Goal: Task Accomplishment & Management: Manage account settings

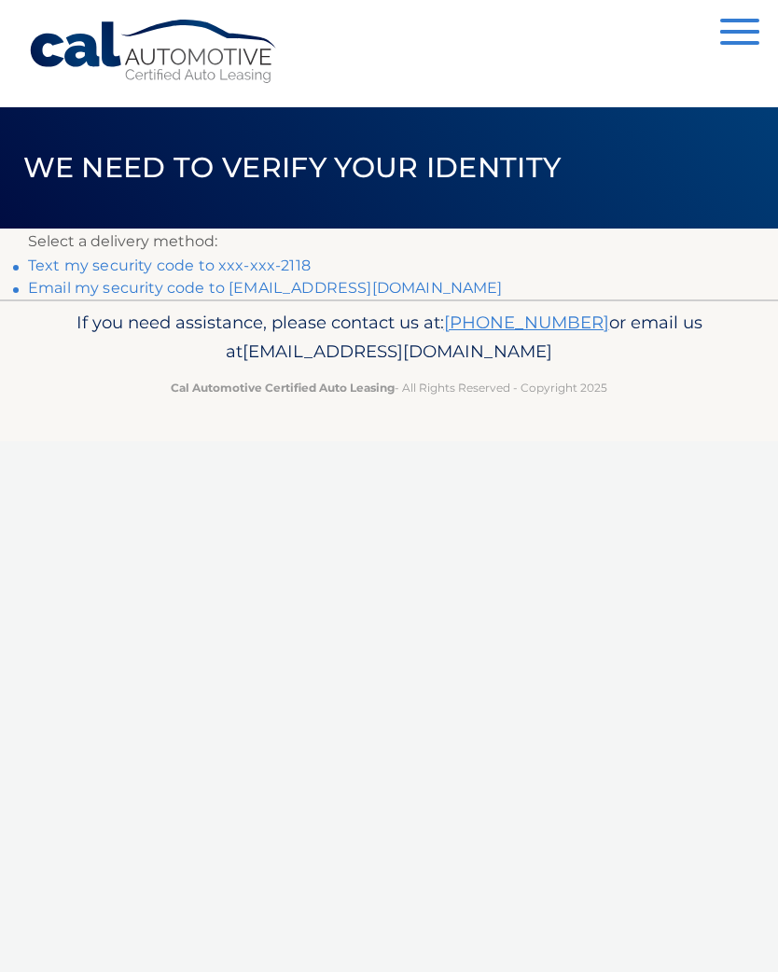
click at [202, 270] on link "Text my security code to xxx-xxx-2118" at bounding box center [169, 265] width 283 height 18
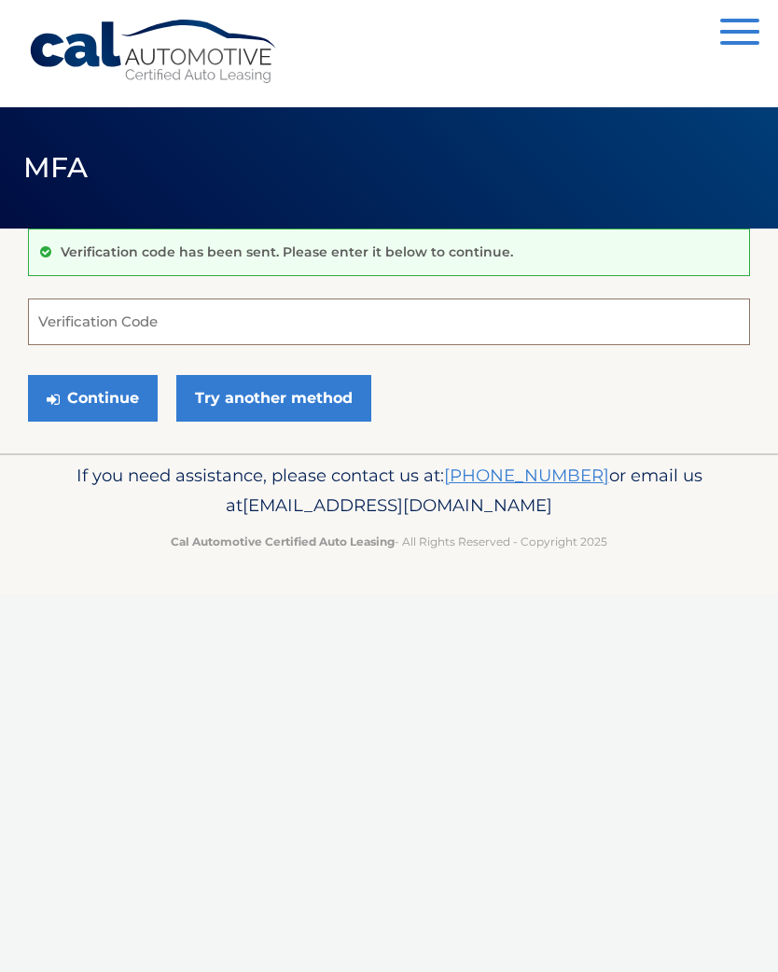
click at [72, 337] on input "Verification Code" at bounding box center [389, 321] width 722 height 47
type input "165766"
click at [92, 397] on button "Continue" at bounding box center [93, 398] width 130 height 47
click at [68, 408] on button "Continue" at bounding box center [93, 398] width 130 height 47
click at [225, 397] on link "Try another method" at bounding box center [273, 398] width 195 height 47
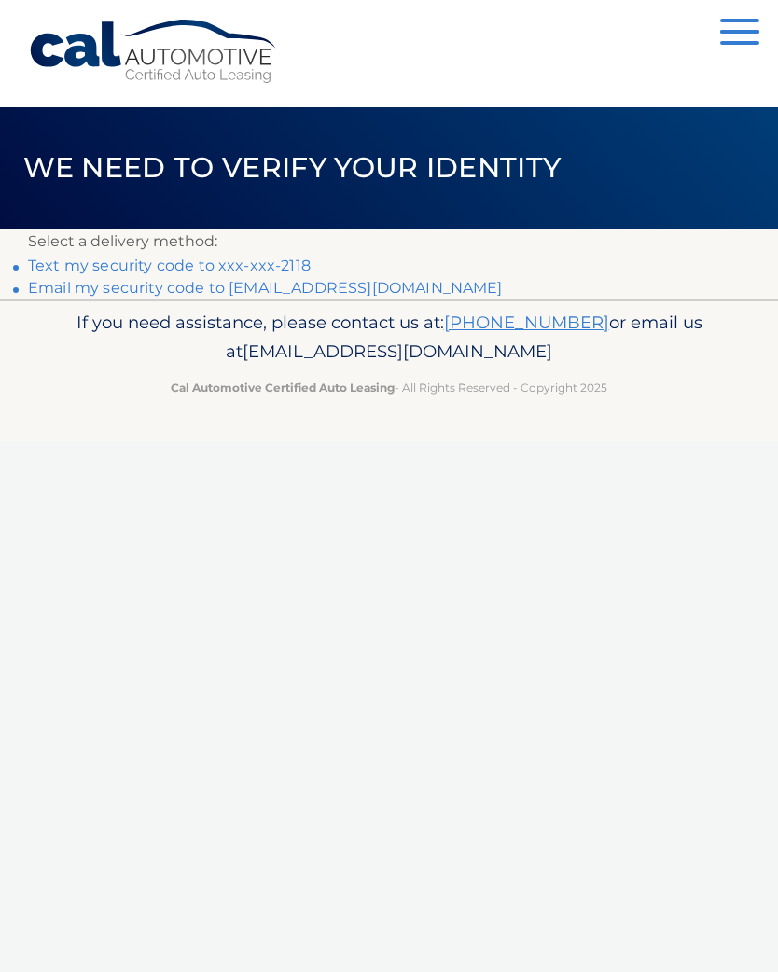
click at [246, 286] on link "**********" at bounding box center [265, 288] width 475 height 18
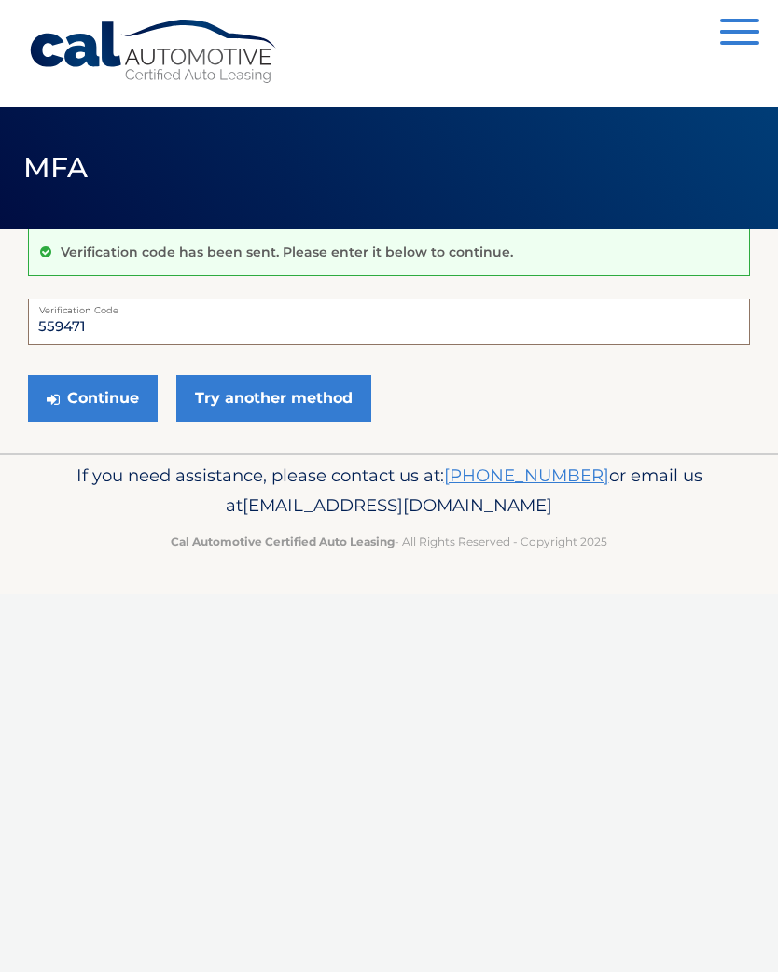
type input "559471"
click at [64, 394] on button "Continue" at bounding box center [93, 398] width 130 height 47
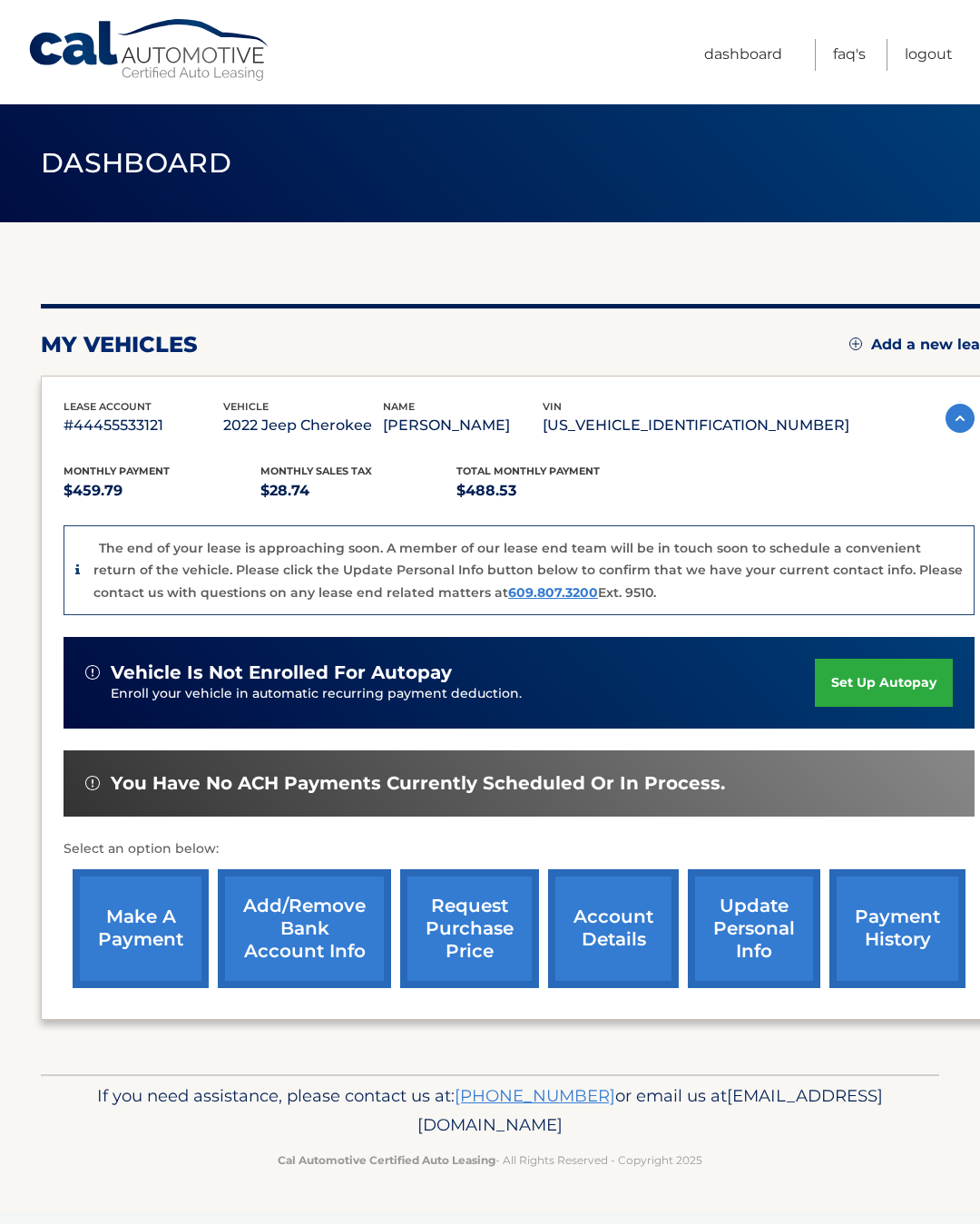
click at [745, 938] on link "update personal info" at bounding box center [754, 928] width 132 height 119
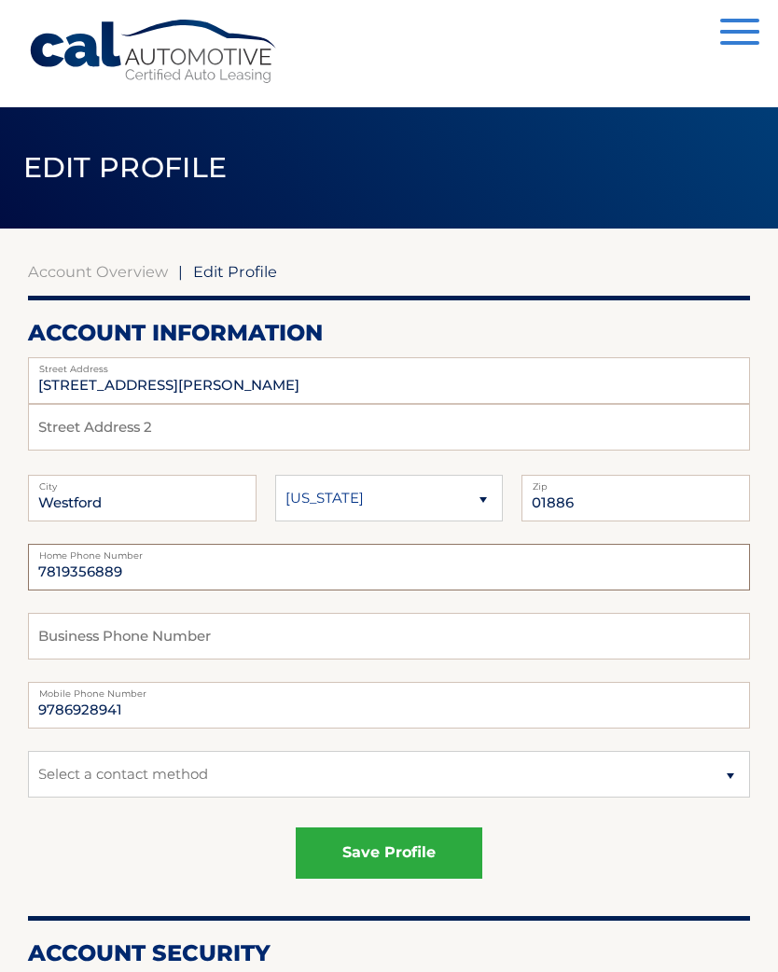
click at [58, 578] on input "7819356889" at bounding box center [389, 567] width 722 height 47
click at [64, 575] on input "7819356889" at bounding box center [389, 567] width 722 height 47
click at [63, 575] on input "7819356889" at bounding box center [389, 567] width 722 height 47
click at [53, 583] on input "7819356889" at bounding box center [389, 567] width 722 height 47
click at [389, 851] on button "save profile" at bounding box center [389, 852] width 187 height 51
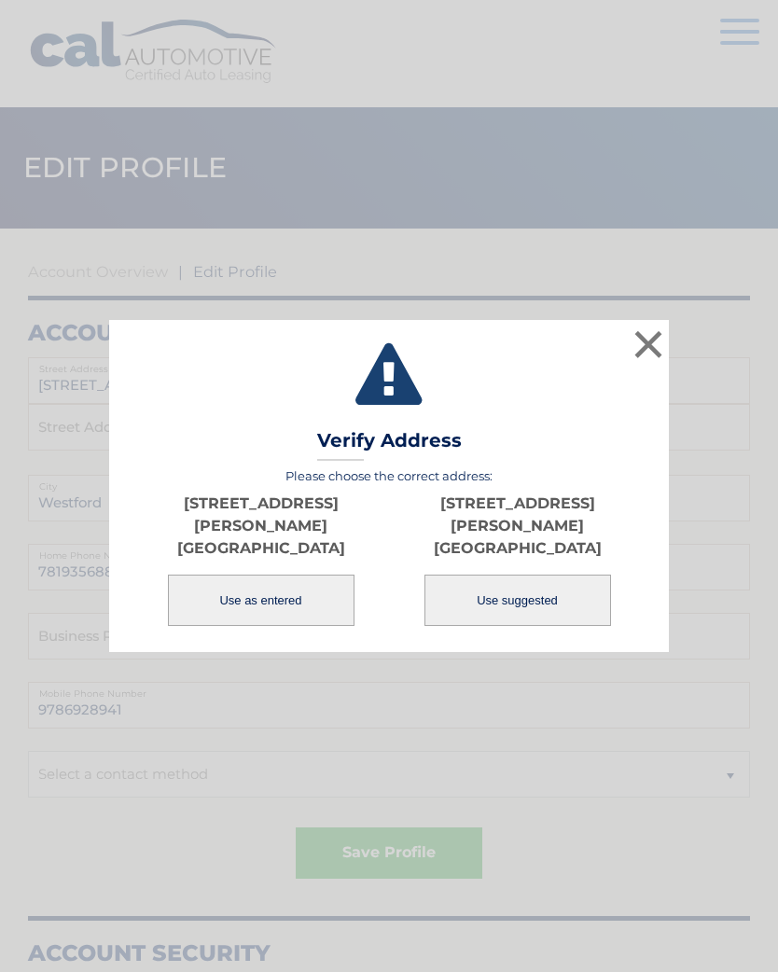
click at [460, 601] on button "Use suggested" at bounding box center [517, 599] width 187 height 51
type input "[STREET_ADDRESS][PERSON_NAME]"
type input "WESTFORD"
click at [466, 611] on button "Use suggested" at bounding box center [517, 599] width 187 height 51
click at [460, 593] on button "Use suggested" at bounding box center [517, 599] width 187 height 51
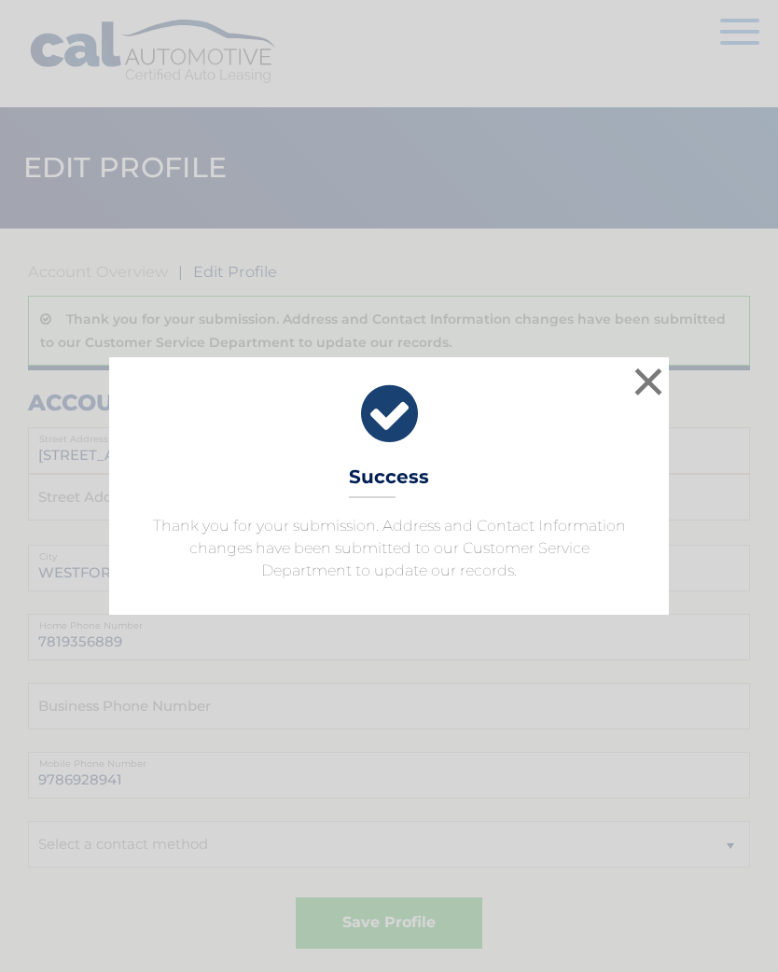
click at [462, 569] on p "Thank you for your submission. Address and Contact Information changes have bee…" at bounding box center [388, 548] width 513 height 67
click at [620, 388] on icon at bounding box center [388, 413] width 513 height 67
click at [640, 364] on button "×" at bounding box center [647, 381] width 37 height 37
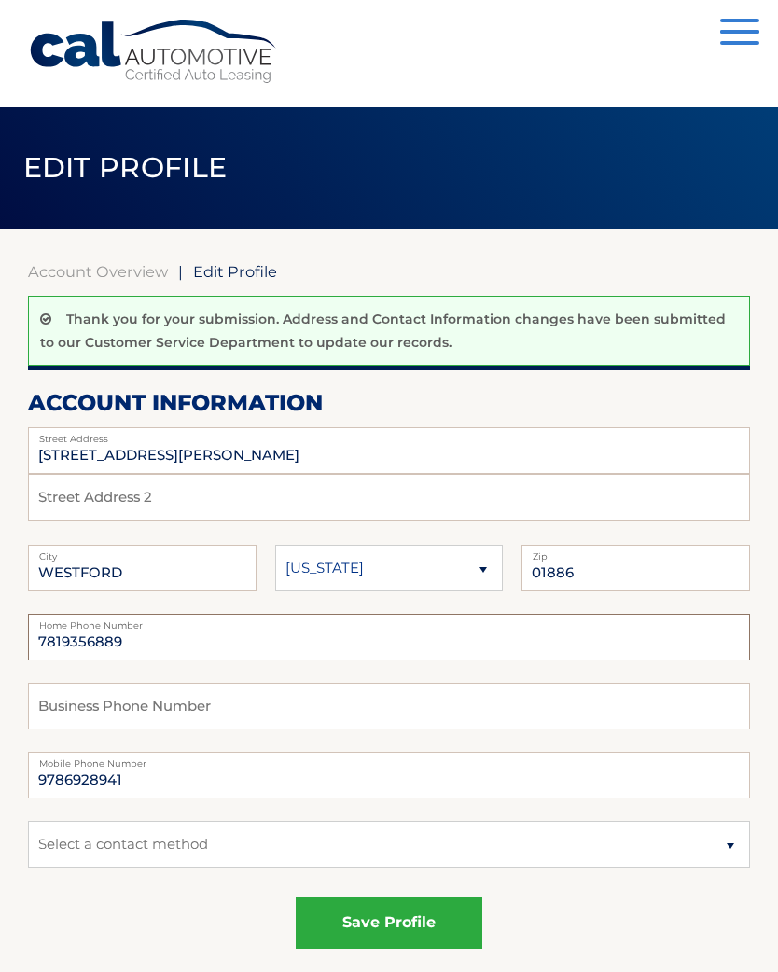
click at [54, 638] on input "7819356889" at bounding box center [389, 637] width 722 height 47
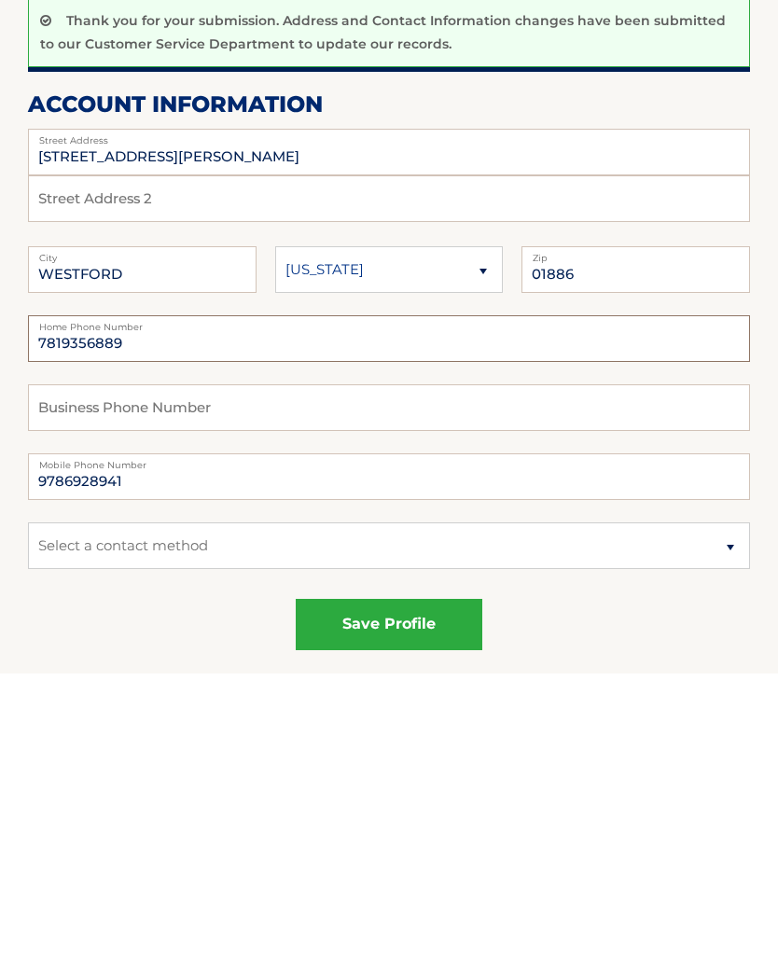
click at [48, 614] on input "7819356889" at bounding box center [389, 637] width 722 height 47
click at [60, 752] on input "9786928941" at bounding box center [389, 775] width 722 height 47
click at [59, 752] on input "9786928941" at bounding box center [389, 775] width 722 height 47
click at [58, 752] on input "9786928941" at bounding box center [389, 775] width 722 height 47
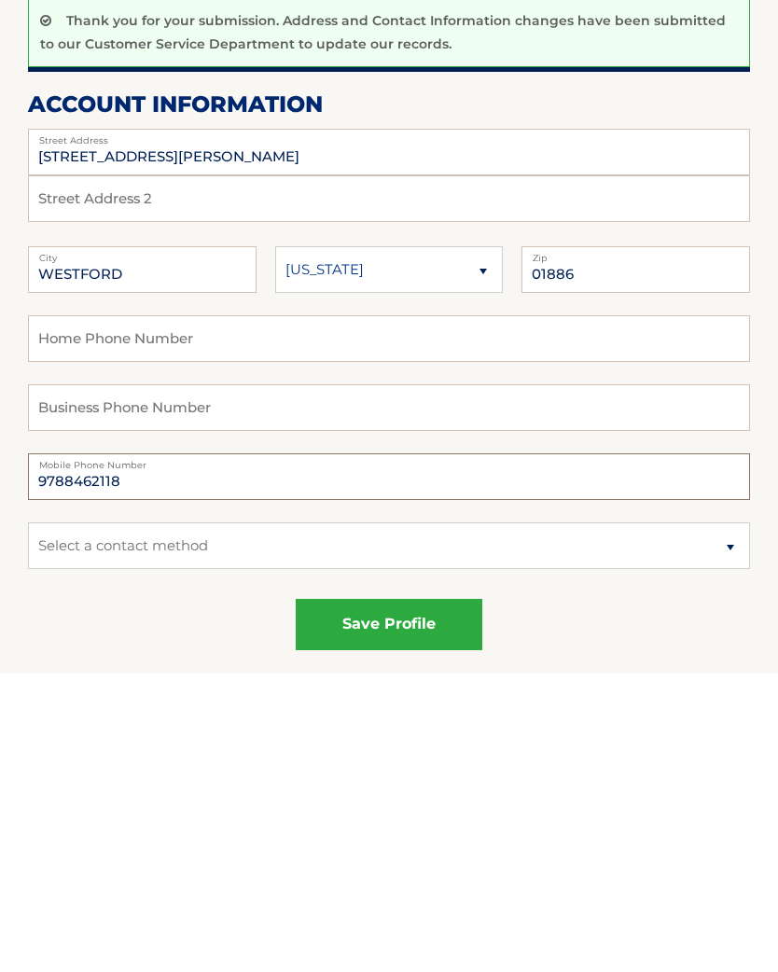
type input "9788462118"
click at [189, 821] on select "Select a contact method Mobile Home" at bounding box center [389, 844] width 722 height 47
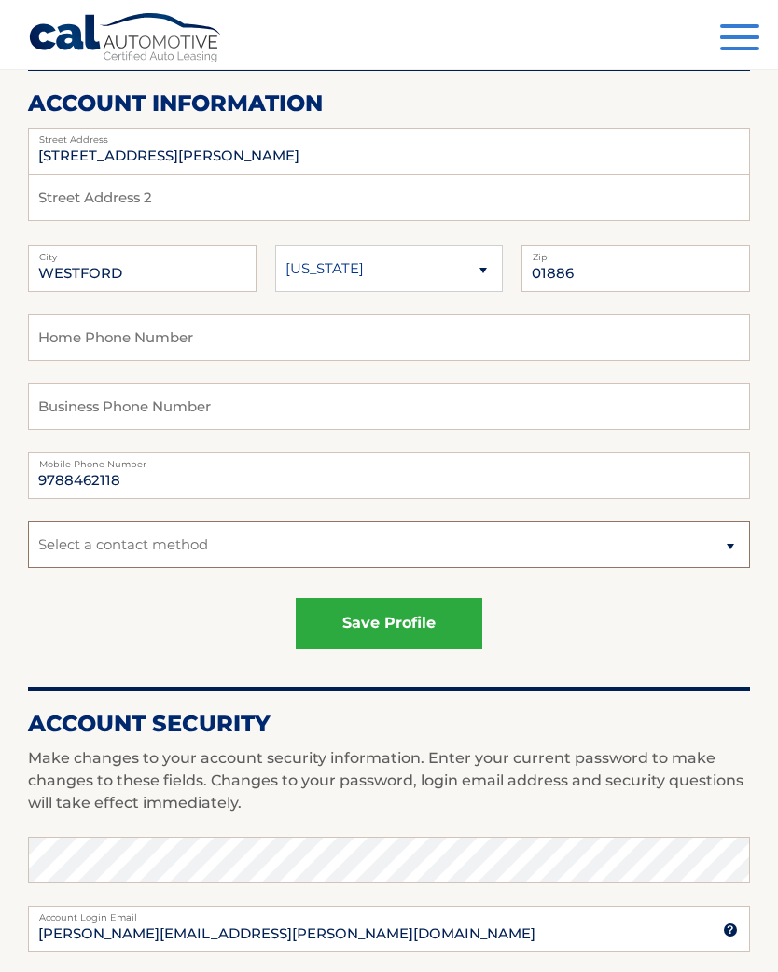
select select "1"
click at [339, 629] on button "save profile" at bounding box center [389, 623] width 187 height 51
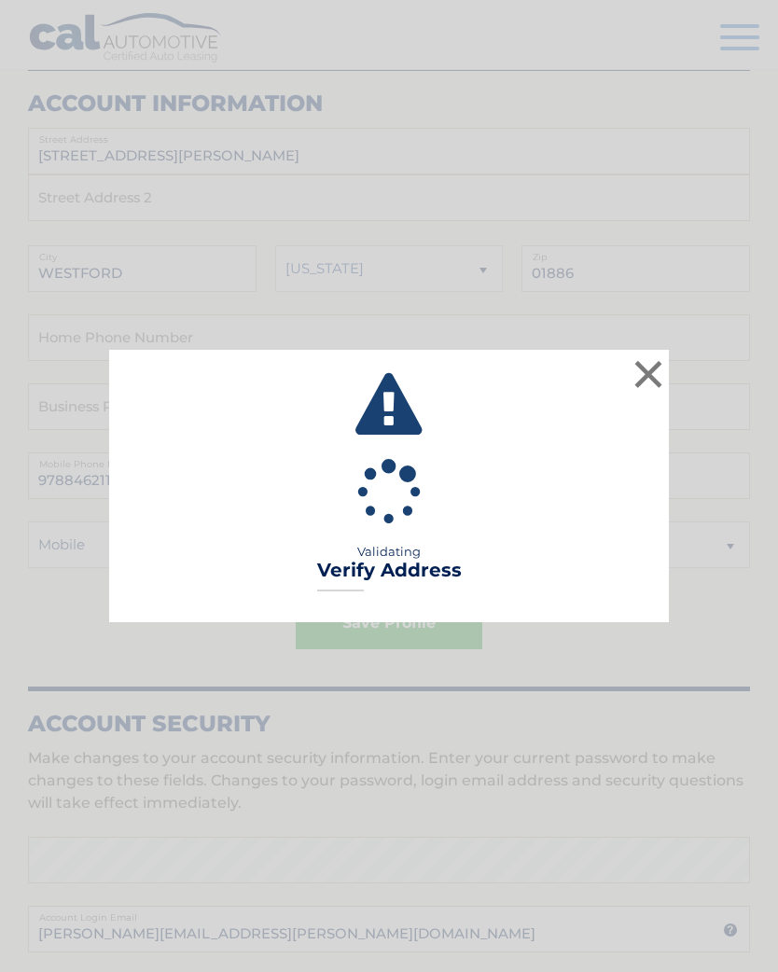
click at [643, 371] on button "×" at bounding box center [647, 373] width 37 height 37
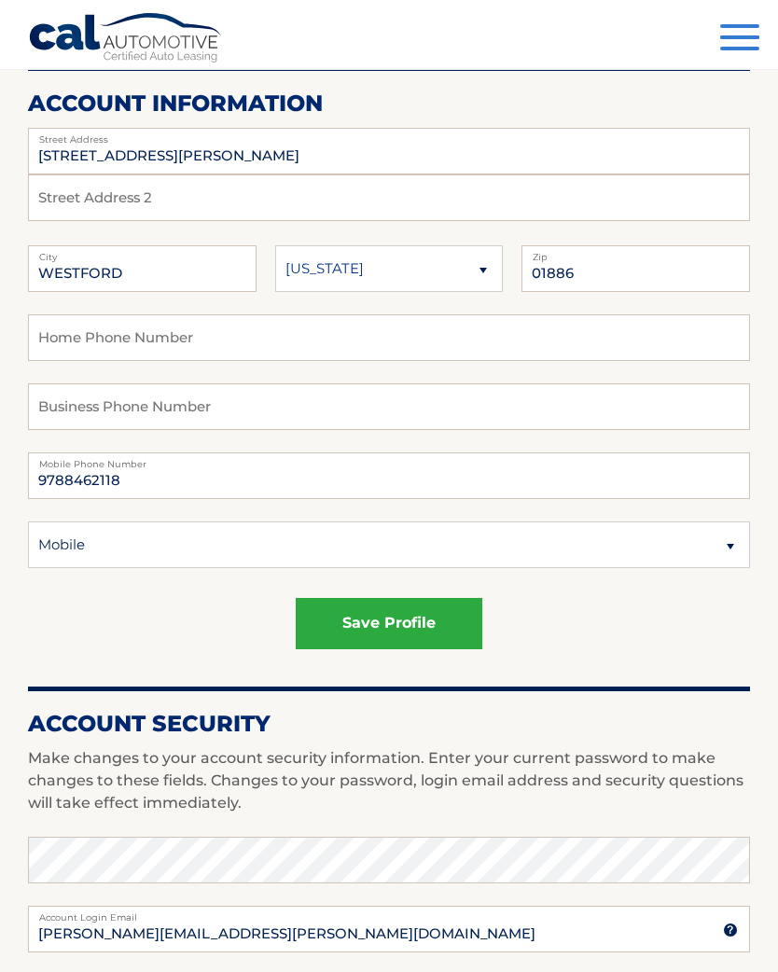
click at [73, 83] on form "Account Overview | Edit Profile Thank you for your submission. Address and Cont…" at bounding box center [389, 716] width 722 height 1507
click at [71, 35] on link "Cal Automotive" at bounding box center [126, 39] width 196 height 54
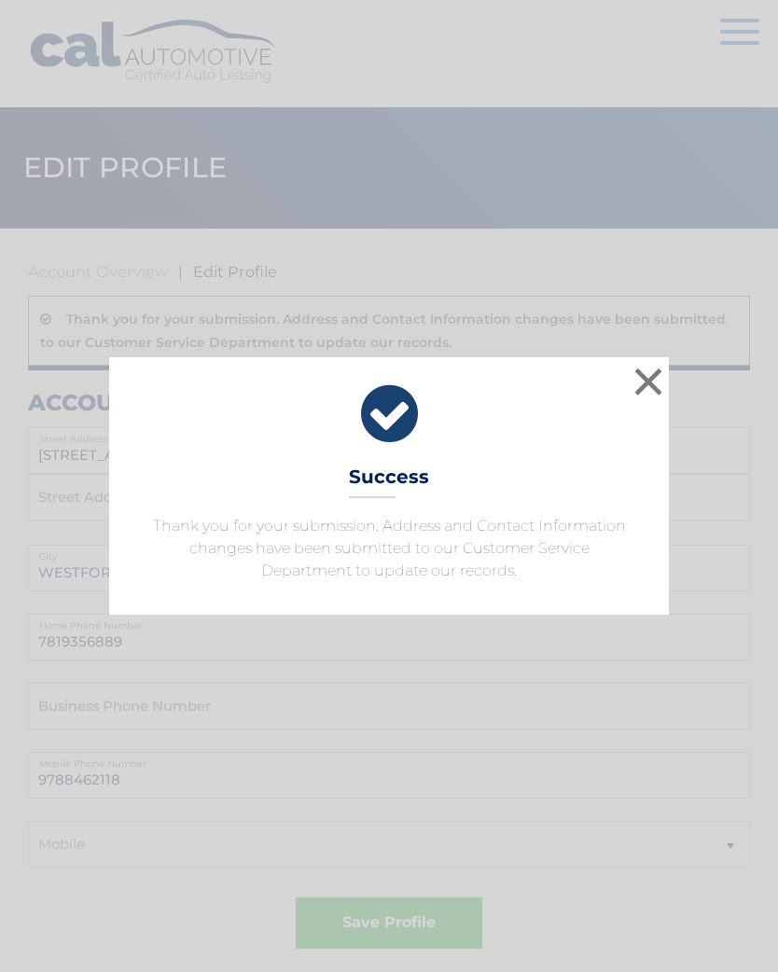
click at [636, 371] on button "×" at bounding box center [647, 381] width 37 height 37
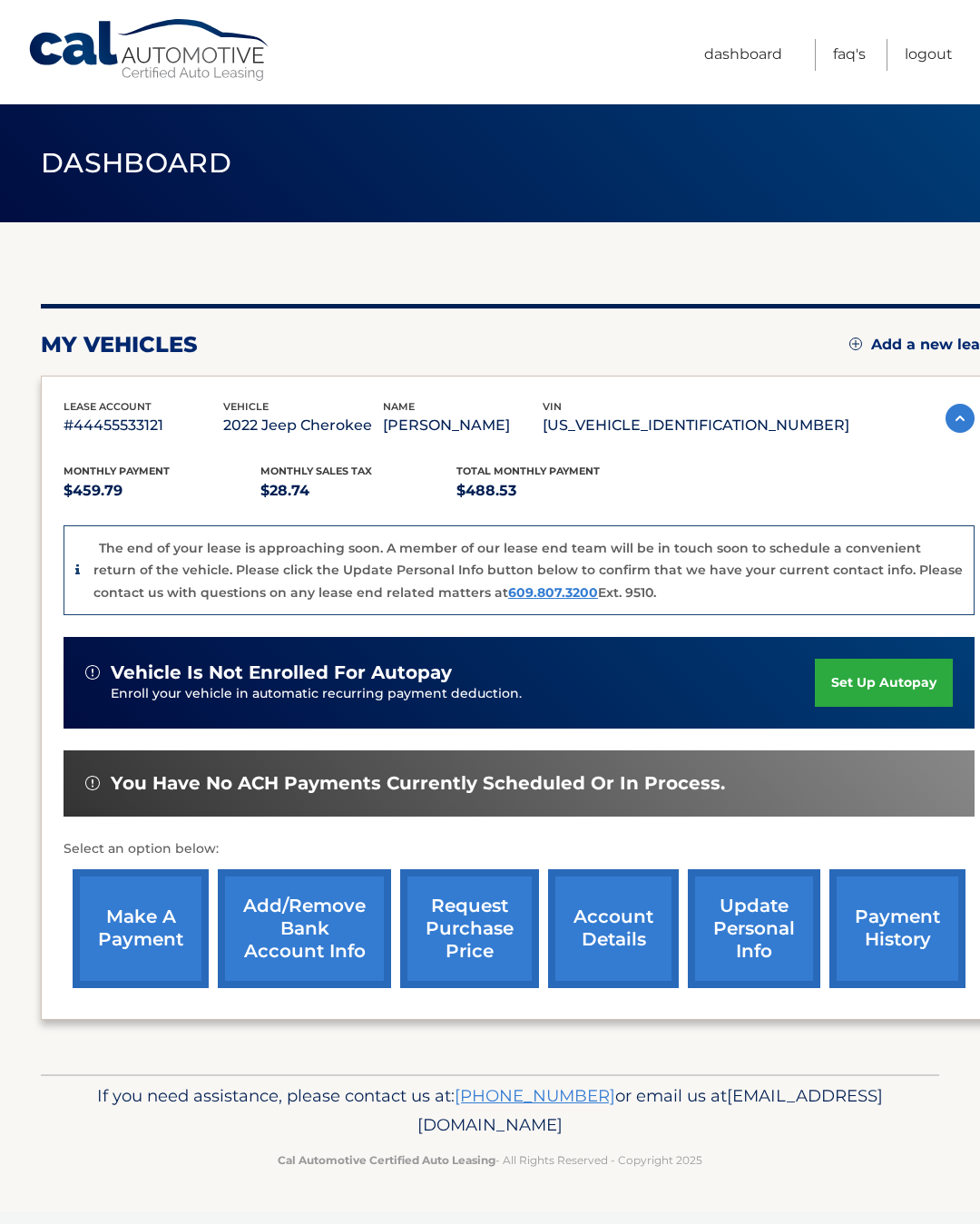
click at [926, 65] on link "Logout" at bounding box center [928, 54] width 48 height 32
